Goal: Obtain resource: Obtain resource

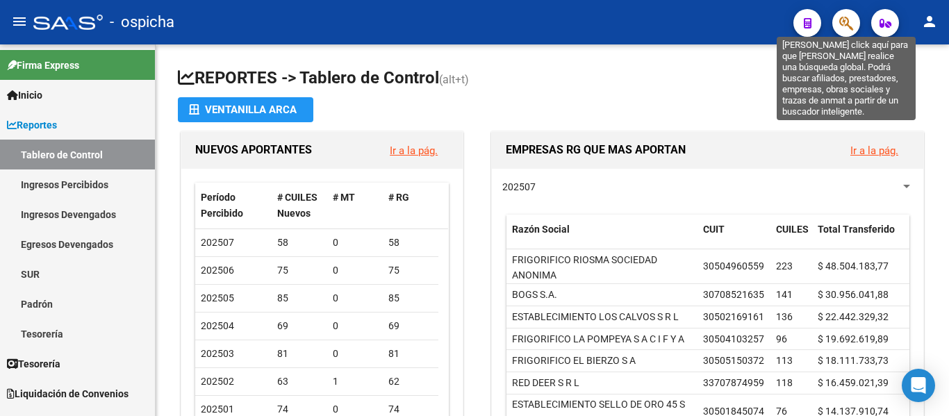
click at [847, 18] on icon "button" at bounding box center [847, 23] width 14 height 16
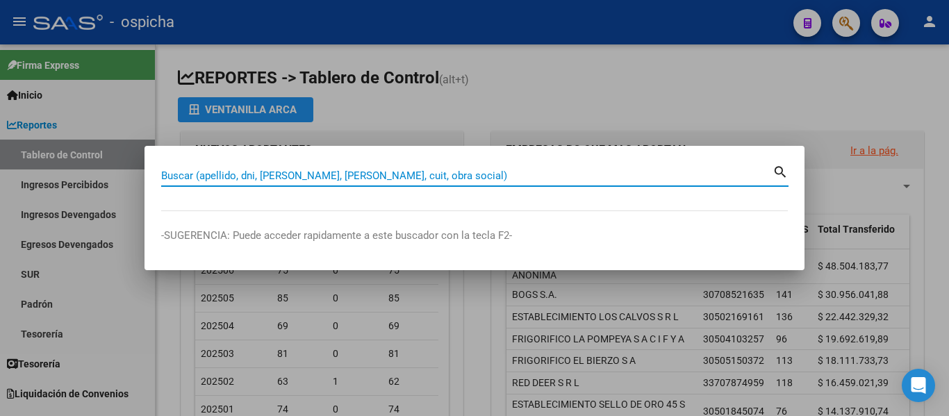
click at [336, 180] on input "Buscar (apellido, dni, [PERSON_NAME], [PERSON_NAME], cuit, obra social)" at bounding box center [467, 176] width 612 height 13
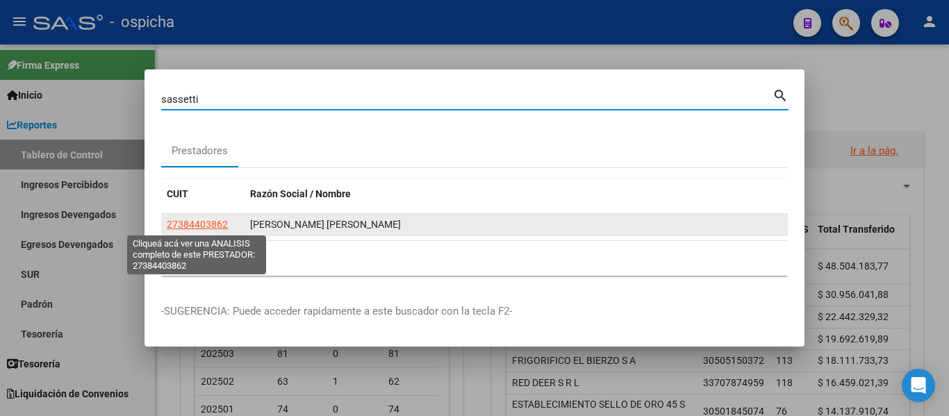
click at [212, 220] on span "27384403862" at bounding box center [197, 224] width 61 height 11
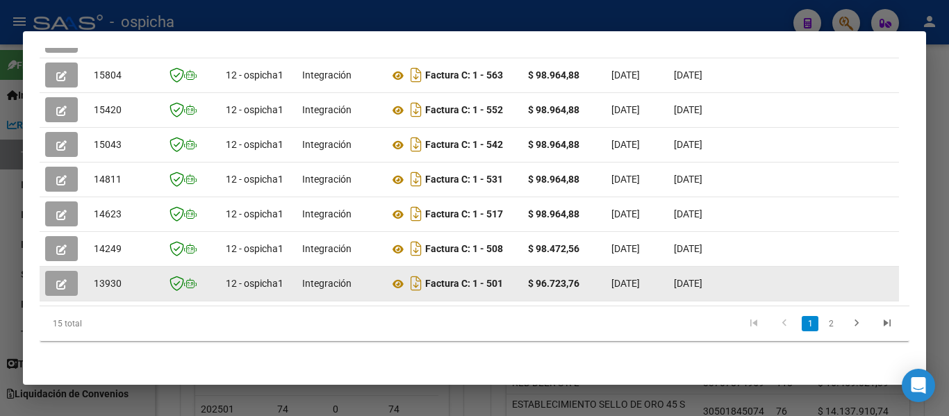
scroll to position [389, 0]
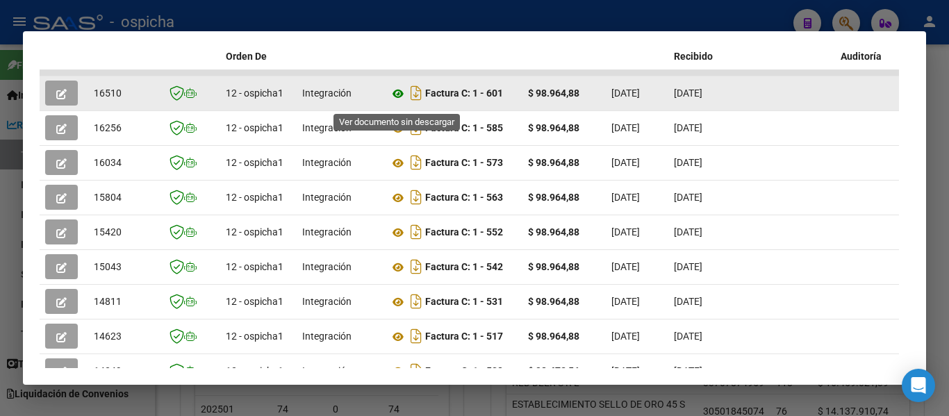
click at [393, 102] on icon at bounding box center [398, 93] width 18 height 17
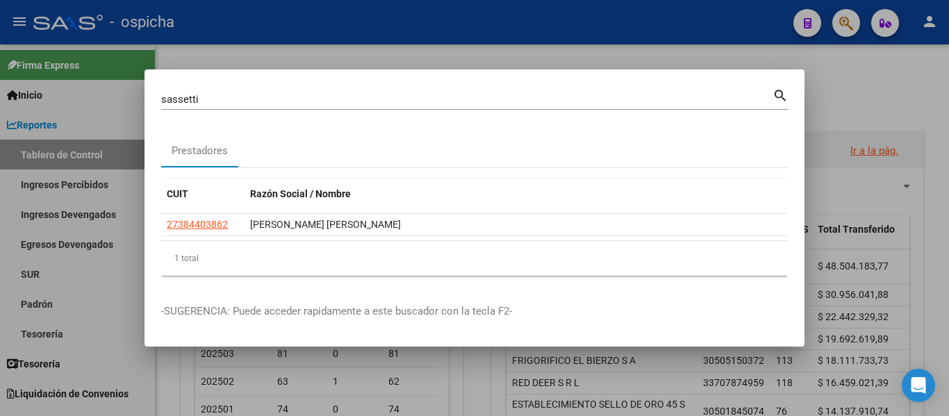
click at [334, 99] on input "sassetti" at bounding box center [467, 99] width 612 height 13
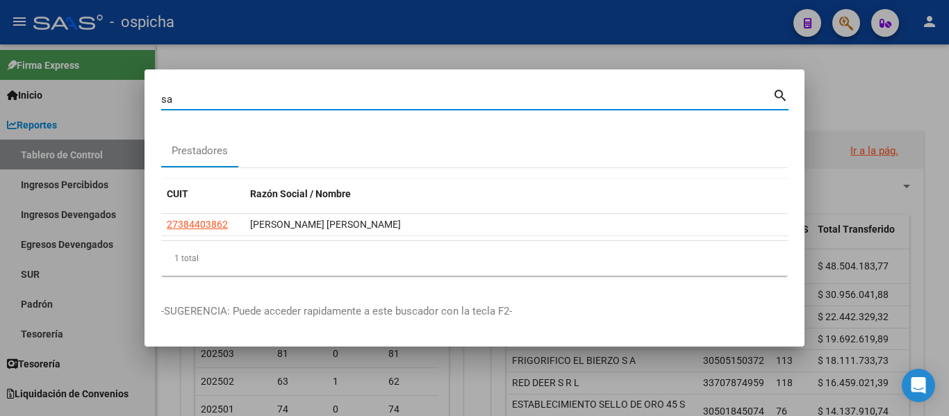
type input "s"
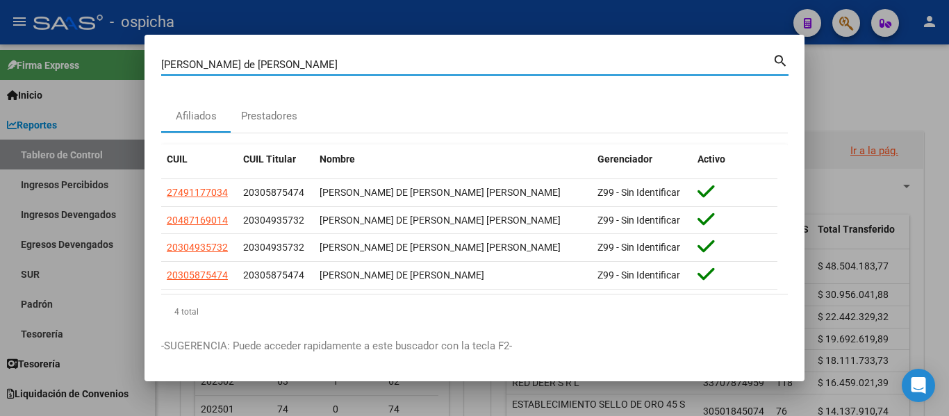
click at [257, 59] on input "[PERSON_NAME] de [PERSON_NAME]" at bounding box center [467, 64] width 612 height 13
type input "[PERSON_NAME] de [PERSON_NAME]"
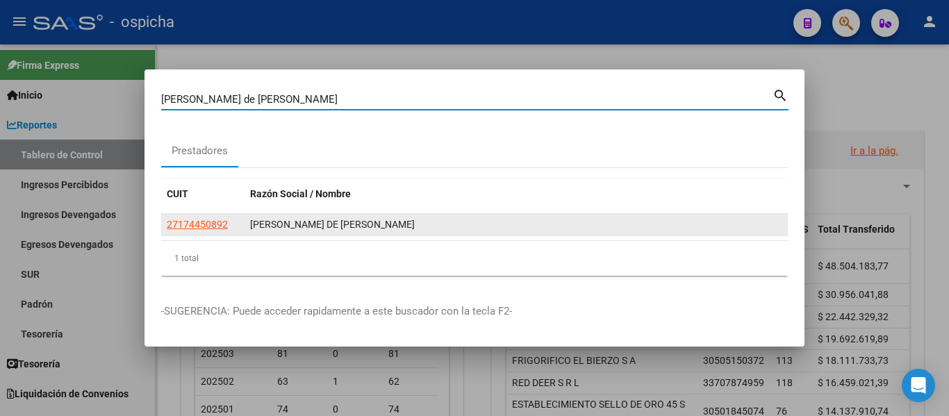
click at [220, 220] on span "27174450892" at bounding box center [197, 224] width 61 height 11
type textarea "27174450892"
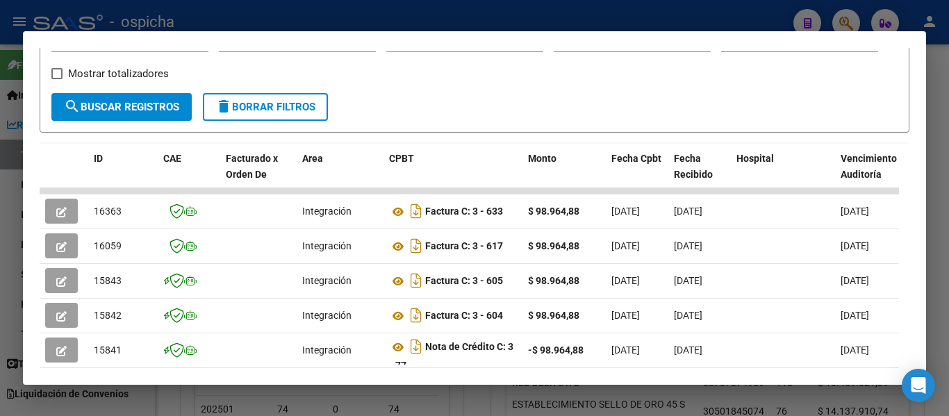
scroll to position [389, 0]
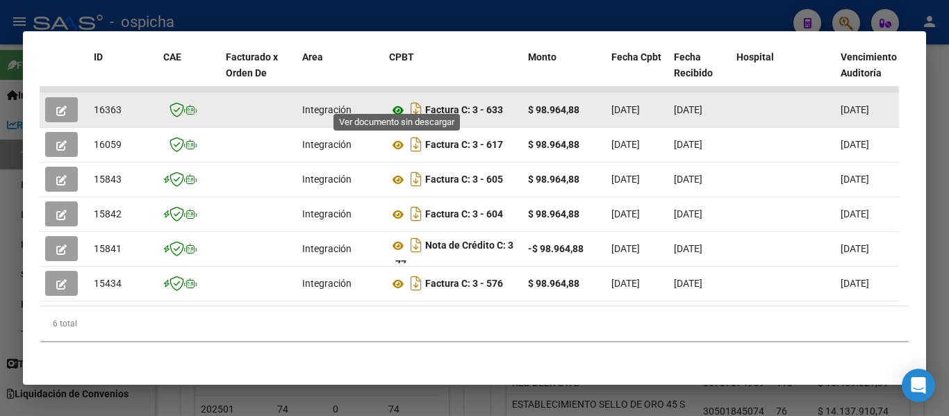
click at [400, 103] on icon at bounding box center [398, 110] width 18 height 17
